Goal: Download file/media

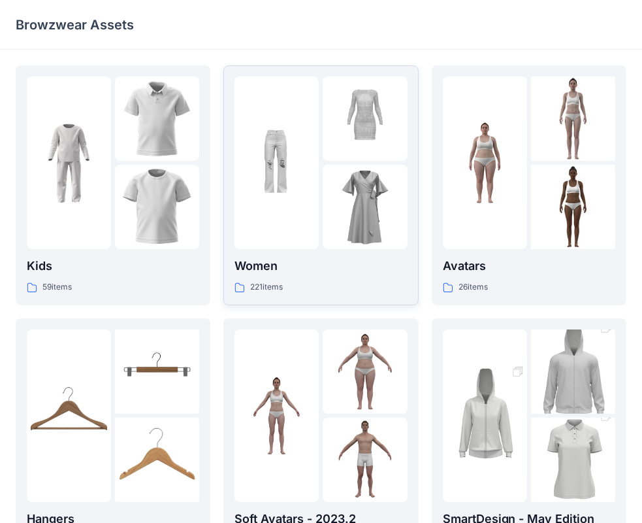
click at [299, 148] on img at bounding box center [277, 163] width 84 height 84
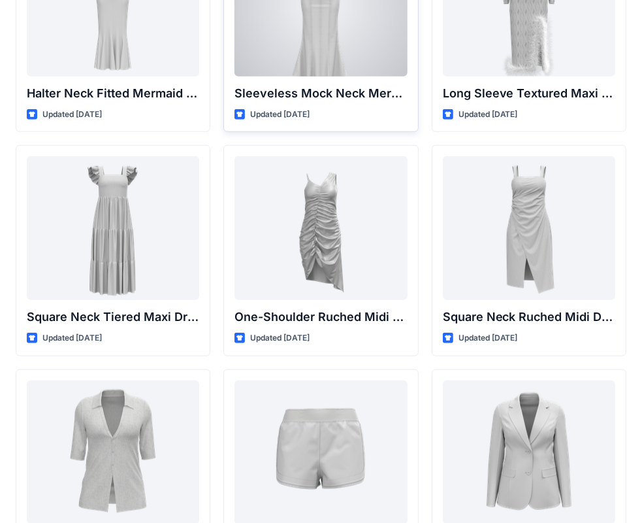
scroll to position [945, 0]
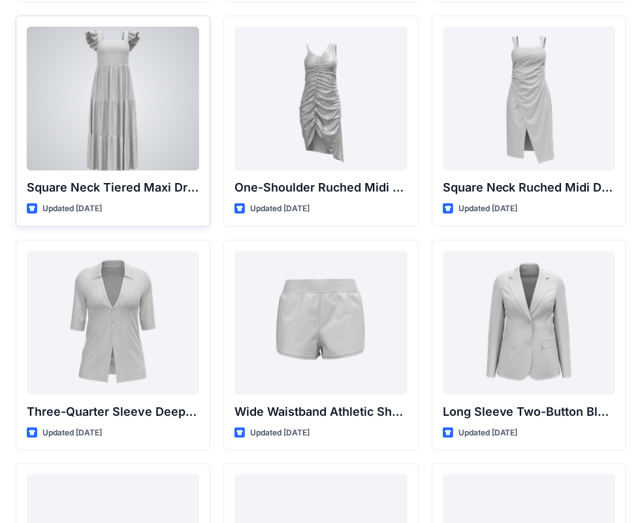
click at [136, 89] on div at bounding box center [113, 99] width 172 height 144
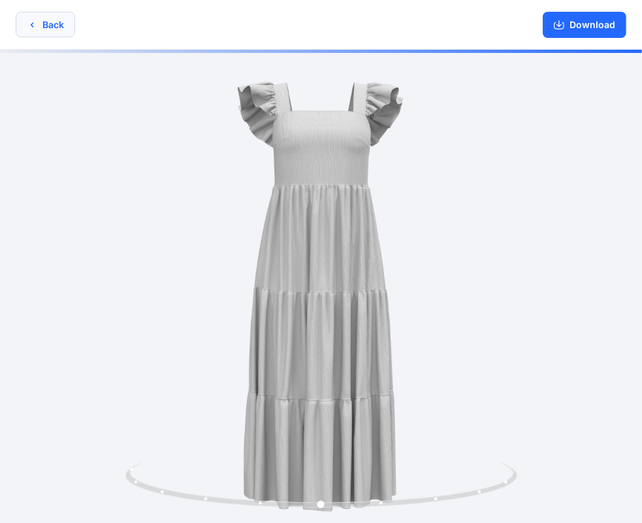
click at [33, 22] on icon "button" at bounding box center [32, 25] width 10 height 10
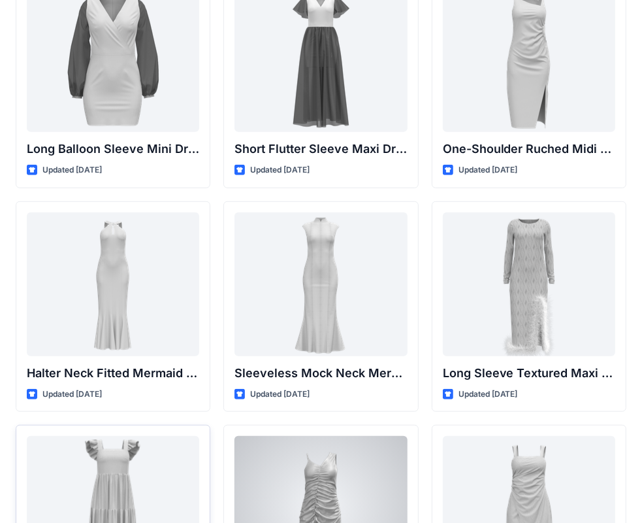
scroll to position [664, 0]
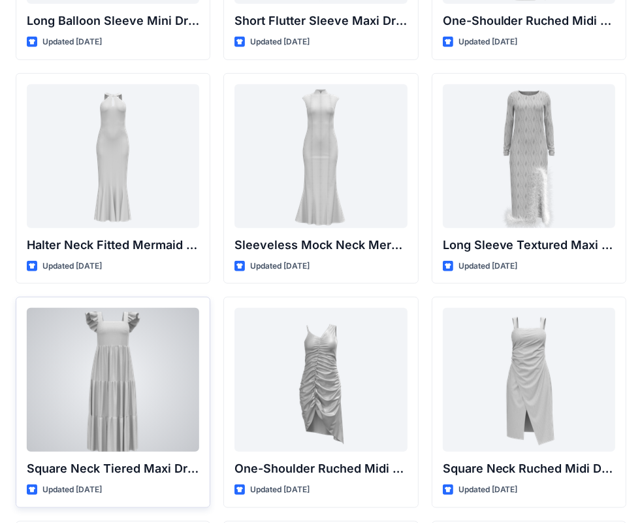
click at [150, 392] on div at bounding box center [113, 380] width 172 height 144
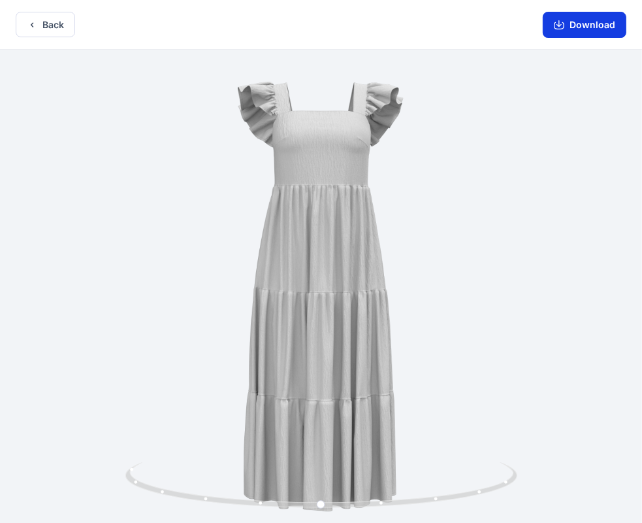
click at [594, 25] on button "Download" at bounding box center [585, 25] width 84 height 26
click at [575, 22] on button "Download" at bounding box center [585, 25] width 84 height 26
click at [56, 29] on button "Back" at bounding box center [45, 24] width 59 height 25
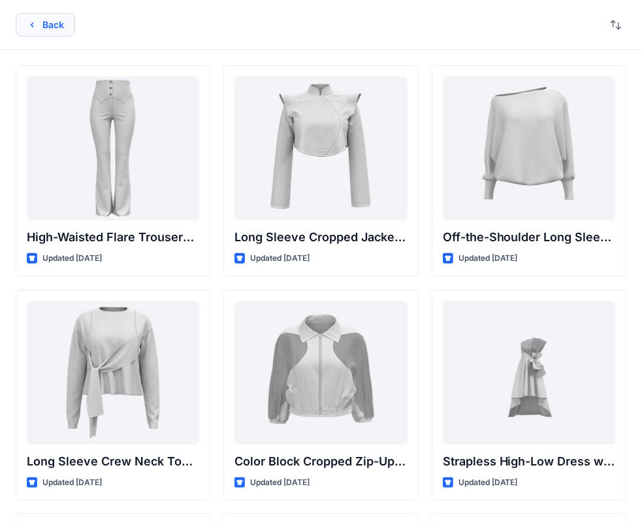
click at [50, 24] on button "Back" at bounding box center [45, 25] width 59 height 24
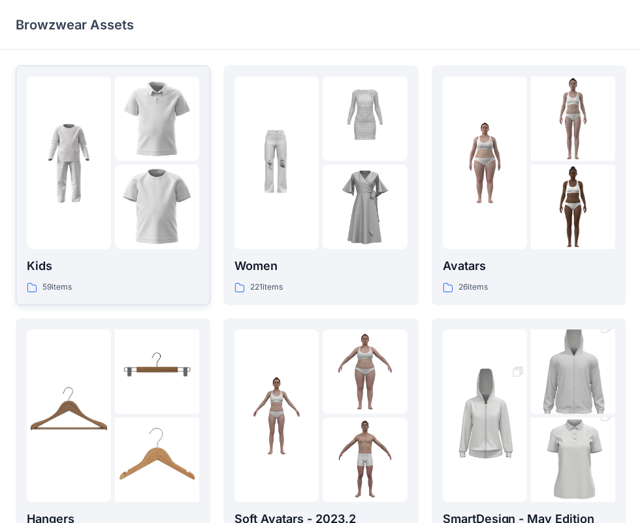
click at [130, 137] on img at bounding box center [157, 118] width 84 height 84
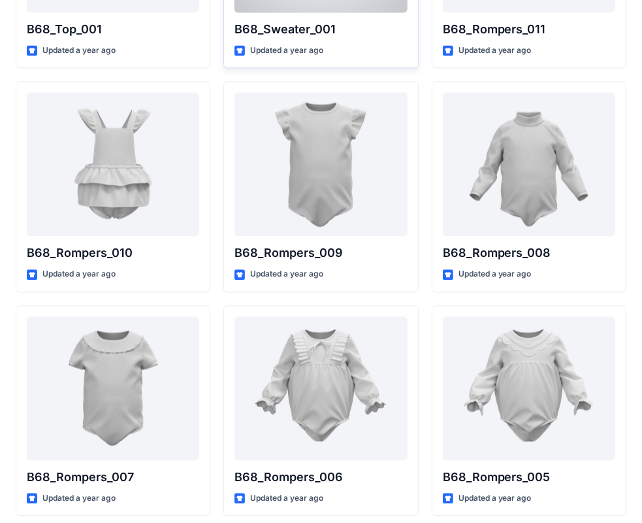
scroll to position [1840, 0]
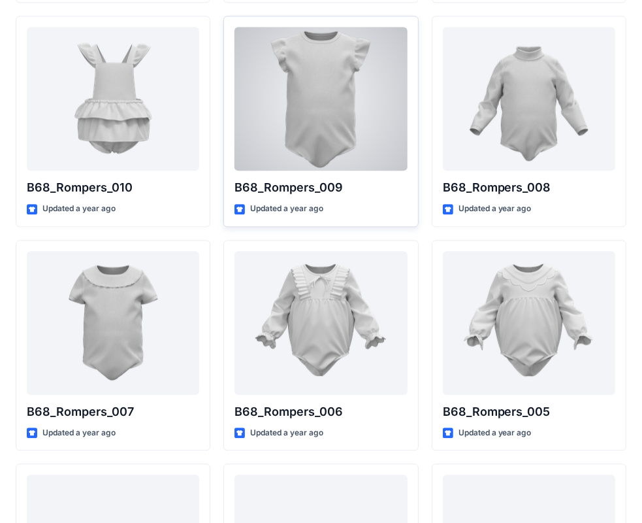
click at [323, 141] on div at bounding box center [321, 99] width 172 height 144
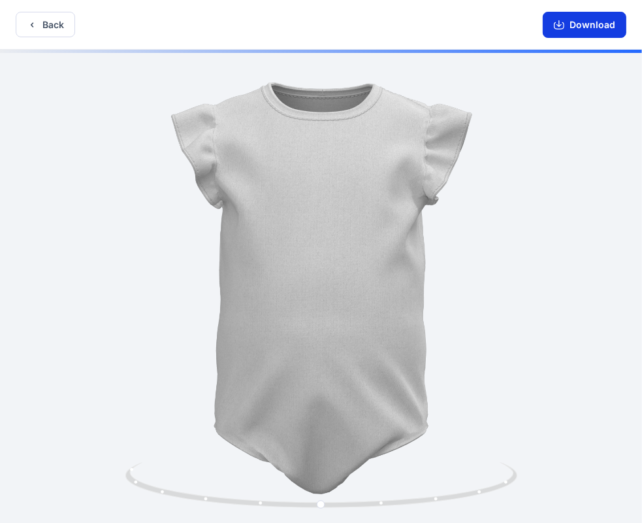
click at [593, 18] on button "Download" at bounding box center [585, 25] width 84 height 26
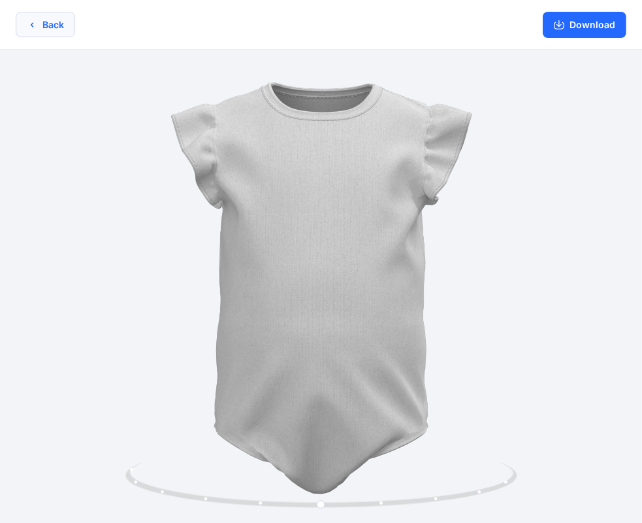
click at [43, 21] on button "Back" at bounding box center [45, 24] width 59 height 25
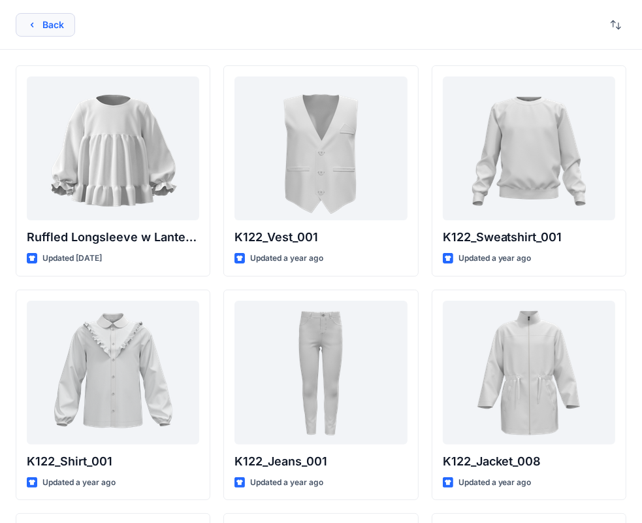
click at [31, 22] on icon "button" at bounding box center [32, 25] width 10 height 10
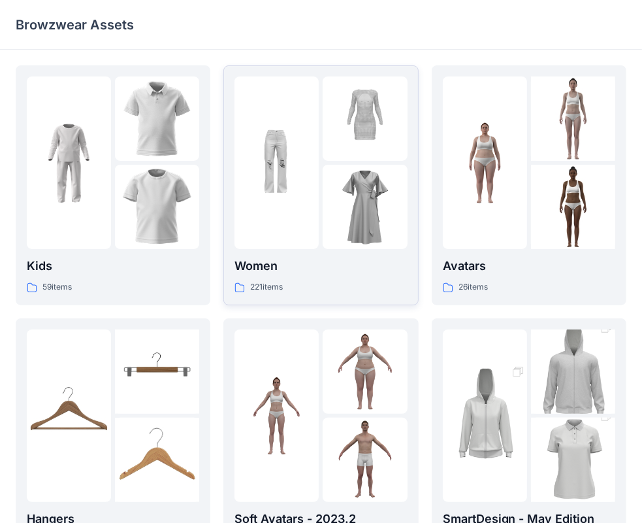
click at [345, 212] on img at bounding box center [365, 207] width 84 height 84
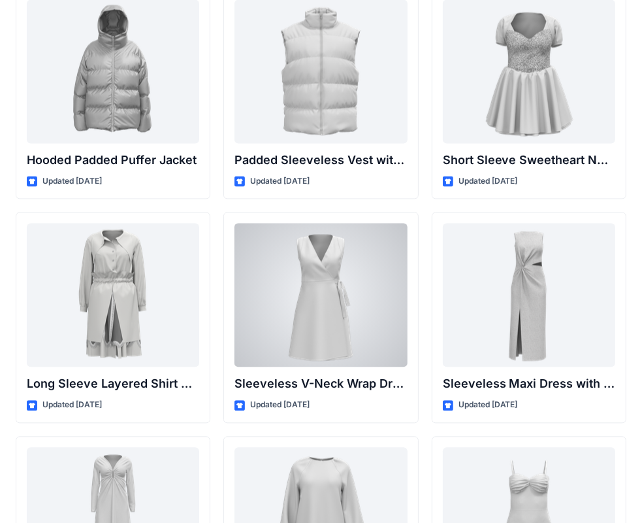
scroll to position [1578, 0]
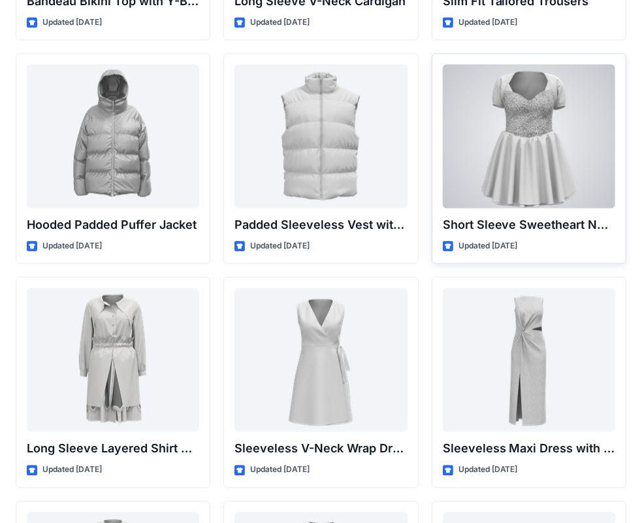
click at [527, 144] on div at bounding box center [529, 137] width 172 height 144
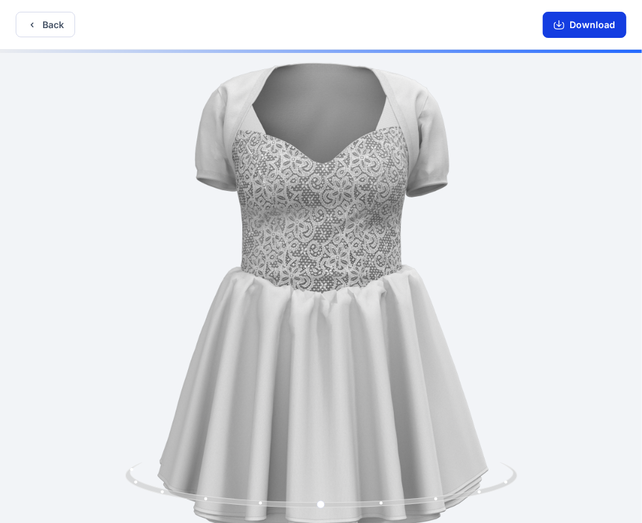
click at [584, 22] on button "Download" at bounding box center [585, 25] width 84 height 26
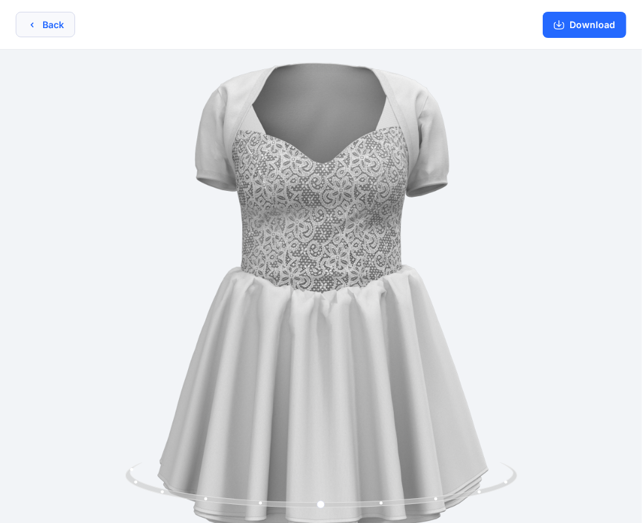
click at [57, 31] on button "Back" at bounding box center [45, 24] width 59 height 25
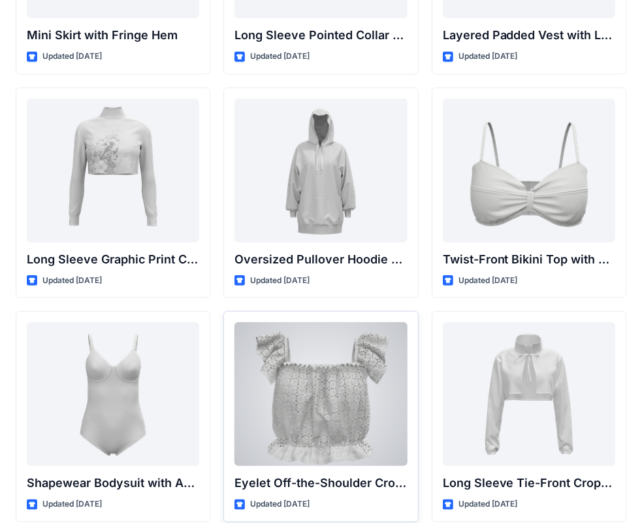
scroll to position [4068, 0]
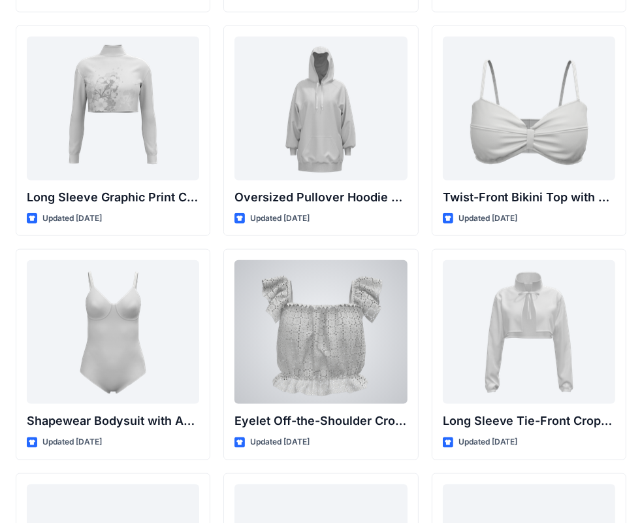
click at [343, 327] on div at bounding box center [321, 332] width 172 height 144
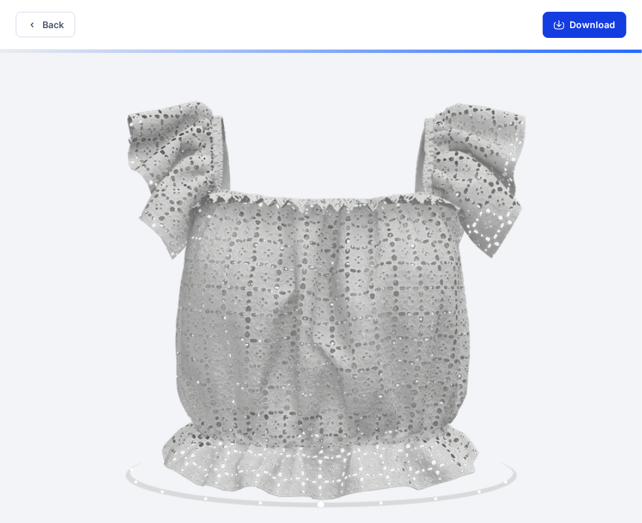
click at [581, 21] on button "Download" at bounding box center [585, 25] width 84 height 26
click at [576, 27] on button "Download" at bounding box center [585, 25] width 84 height 26
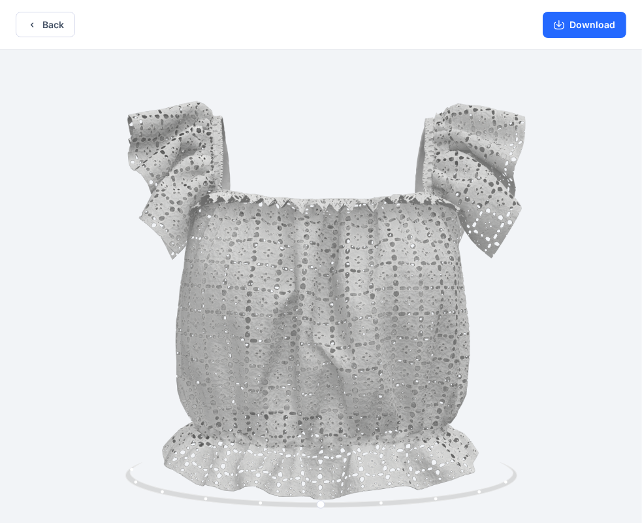
click at [579, 5] on div "Download" at bounding box center [584, 24] width 115 height 49
click at [575, 18] on button "Download" at bounding box center [585, 25] width 84 height 26
